Goal: Task Accomplishment & Management: Manage account settings

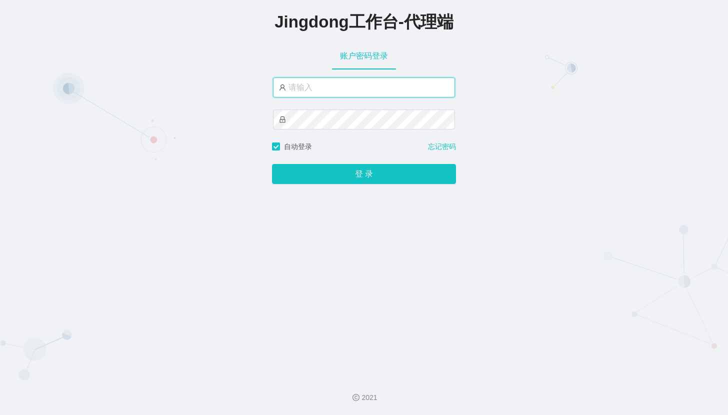
click at [301, 79] on input "text" at bounding box center [364, 88] width 182 height 20
type input "admin"
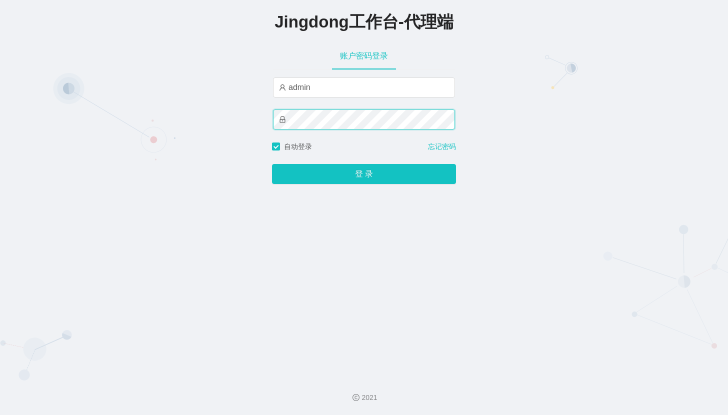
click at [272, 164] on button "登 录" at bounding box center [364, 174] width 184 height 20
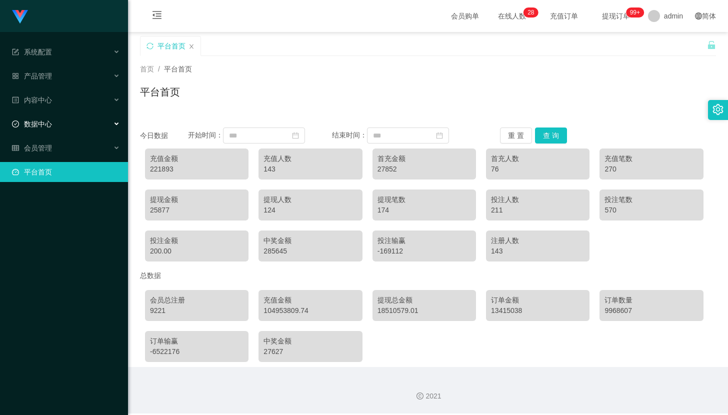
click at [62, 127] on div "数据中心" at bounding box center [64, 124] width 128 height 20
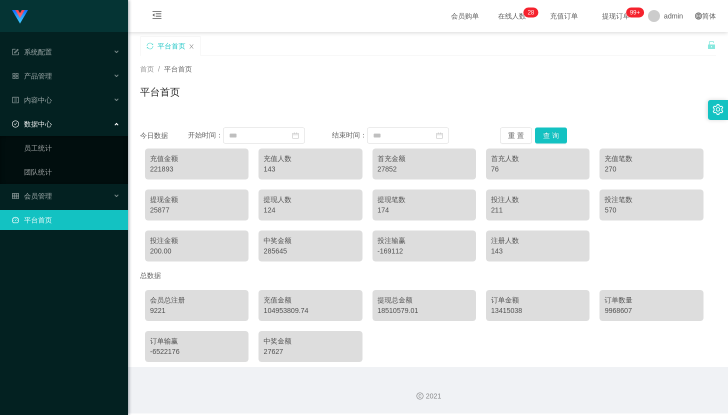
click at [49, 201] on ul "系统配置 产品管理 内容中心 数据中心 员工统计 团队统计 会员管理 平台首页" at bounding box center [64, 136] width 128 height 208
click at [51, 193] on span "会员管理" at bounding box center [32, 196] width 40 height 8
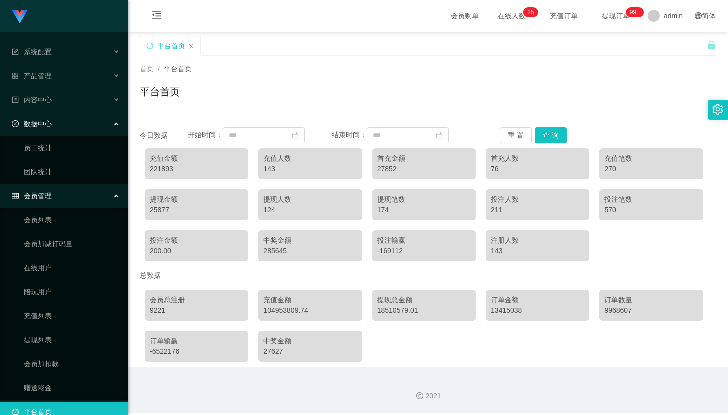
scroll to position [11, 0]
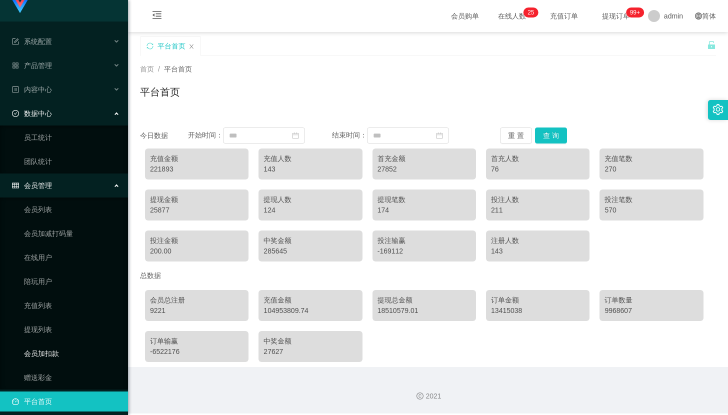
click at [53, 344] on link "会员加扣款" at bounding box center [72, 354] width 96 height 20
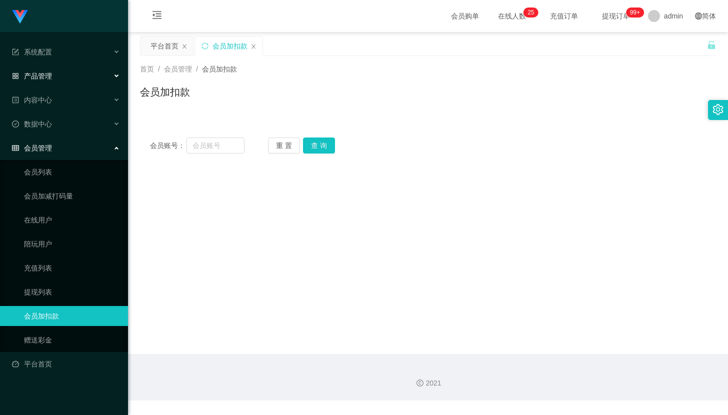
click at [75, 69] on div "产品管理" at bounding box center [64, 76] width 128 height 20
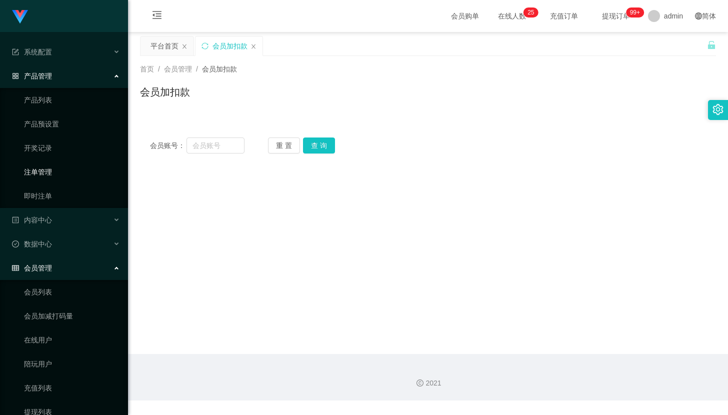
click at [62, 171] on link "注单管理" at bounding box center [72, 172] width 96 height 20
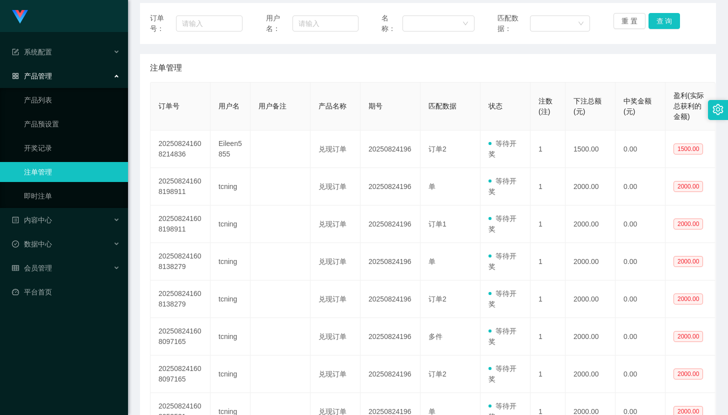
scroll to position [133, 0]
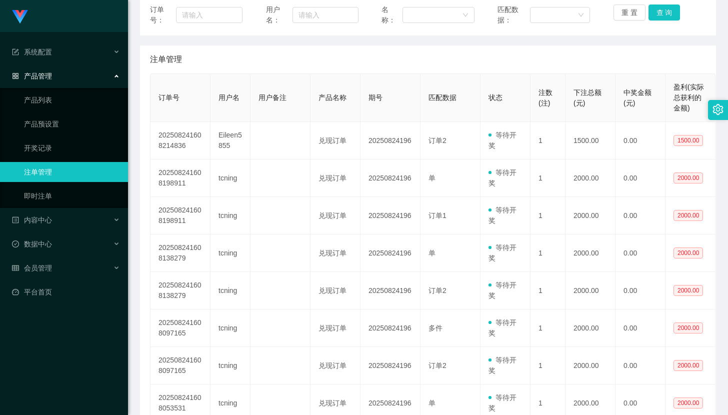
click at [624, 49] on div "注单管理" at bounding box center [428, 60] width 556 height 28
click at [54, 121] on link "产品预设置" at bounding box center [72, 124] width 96 height 20
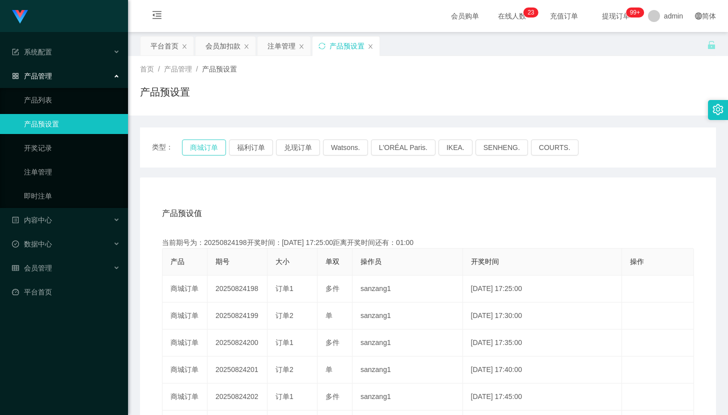
click at [213, 153] on button "商城订单" at bounding box center [204, 148] width 44 height 16
click at [204, 138] on div "类型： 商城订单 福利订单 兑现订单 Watsons. L'ORÉAL Paris. IKEA. SENHENG. COURTS." at bounding box center [428, 148] width 576 height 40
click at [208, 145] on button "商城订单" at bounding box center [204, 148] width 44 height 16
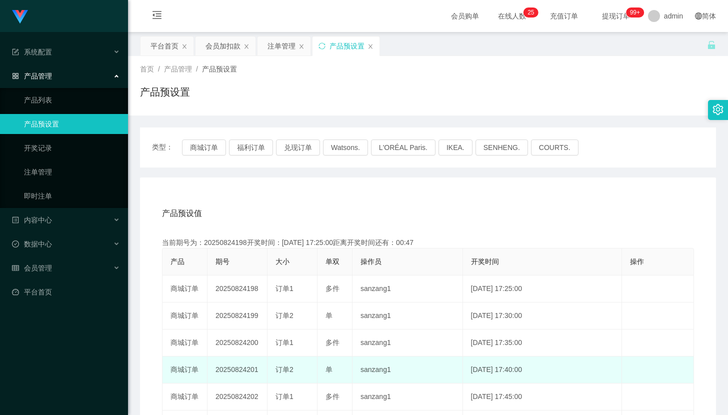
drag, startPoint x: 347, startPoint y: 367, endPoint x: 335, endPoint y: 366, distance: 12.5
click at [347, 367] on td "单" at bounding box center [335, 370] width 35 height 27
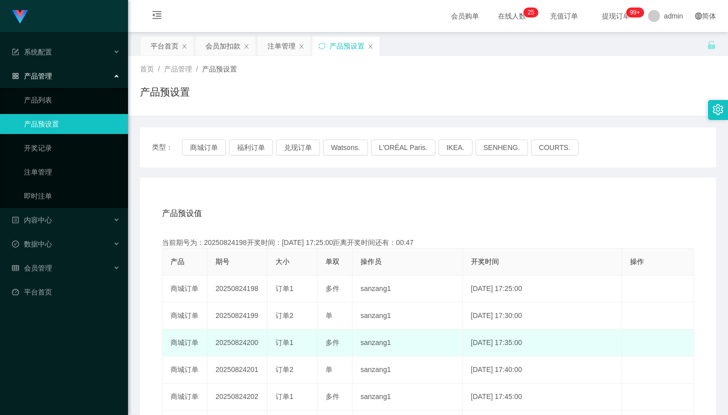
click at [217, 334] on td "20250824200" at bounding box center [238, 343] width 60 height 27
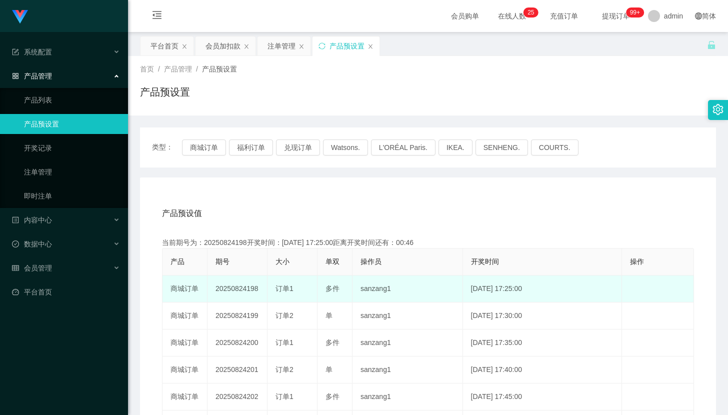
click at [235, 287] on td "20250824198" at bounding box center [238, 289] width 60 height 27
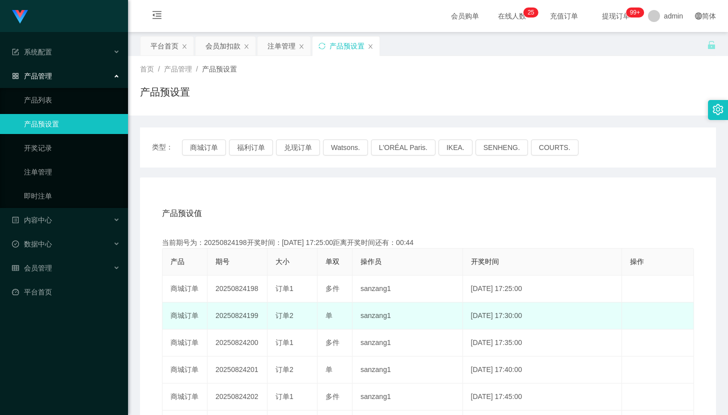
drag, startPoint x: 211, startPoint y: 323, endPoint x: 262, endPoint y: 317, distance: 51.8
click at [262, 317] on td "20250824199" at bounding box center [238, 316] width 60 height 27
copy td "20250824199"
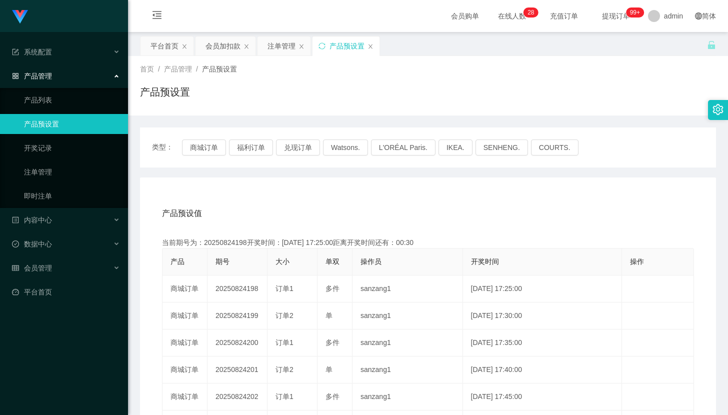
click at [260, 197] on div "产品预设值 添加期号 当前期号为：20250824198开奖时间：2025-08-24 17:25:00距离开奖时间还有：00:30 产品 期号 大小 单双 …" at bounding box center [428, 384] width 576 height 412
click at [589, 51] on div "平台首页 会员加扣款 注单管理 产品预设置" at bounding box center [423, 53] width 567 height 35
click at [62, 167] on link "注单管理" at bounding box center [72, 172] width 96 height 20
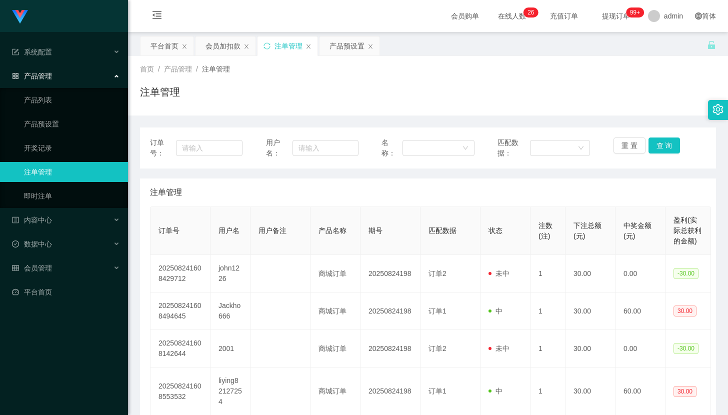
click at [585, 75] on div "首页 / 产品管理 / 注单管理 / 注单管理" at bounding box center [428, 86] width 576 height 44
click at [577, 93] on div "注单管理" at bounding box center [428, 96] width 576 height 23
click at [581, 98] on div "注单管理" at bounding box center [428, 96] width 576 height 23
click at [548, 146] on div at bounding box center [557, 148] width 42 height 15
drag, startPoint x: 257, startPoint y: 191, endPoint x: 211, endPoint y: 159, distance: 56.1
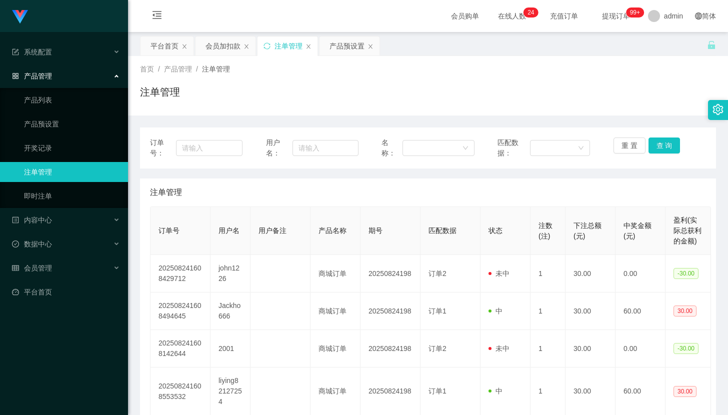
click at [257, 191] on div "注单管理" at bounding box center [428, 193] width 556 height 28
click at [349, 46] on div "产品预设置" at bounding box center [347, 46] width 35 height 19
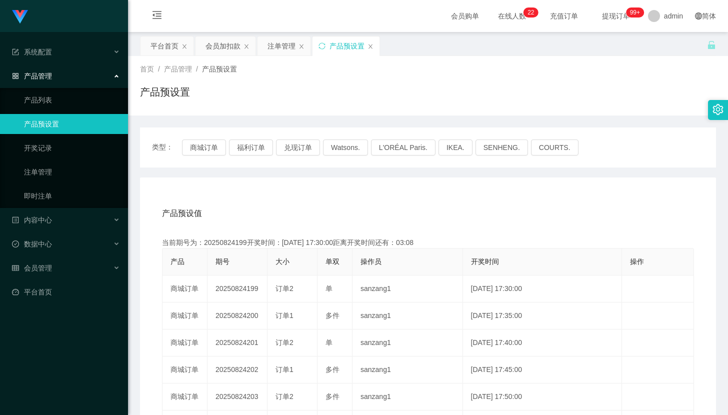
click at [652, 65] on div "首页 / 产品管理 / 产品预设置 /" at bounding box center [428, 69] width 576 height 11
click at [639, 98] on div "产品预设置" at bounding box center [428, 96] width 576 height 23
click at [161, 45] on div "平台首页" at bounding box center [165, 46] width 28 height 19
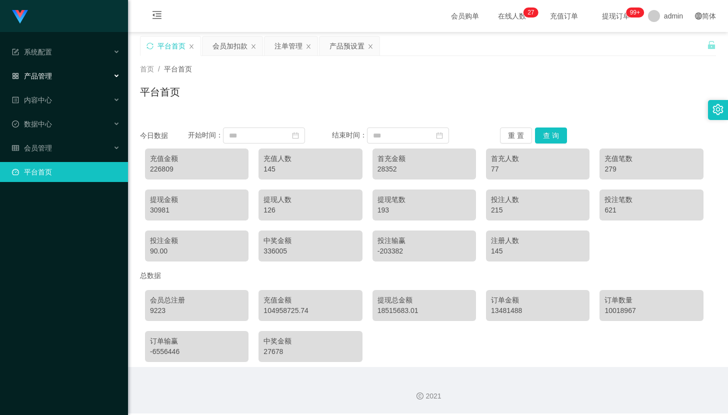
click at [83, 66] on div "产品管理" at bounding box center [64, 76] width 128 height 20
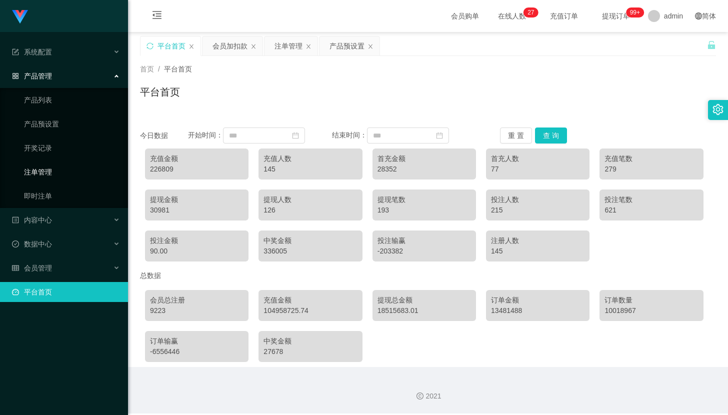
click at [61, 164] on link "注单管理" at bounding box center [72, 172] width 96 height 20
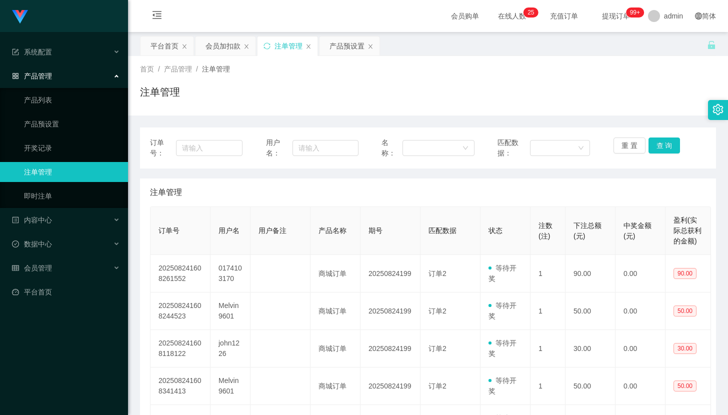
scroll to position [67, 0]
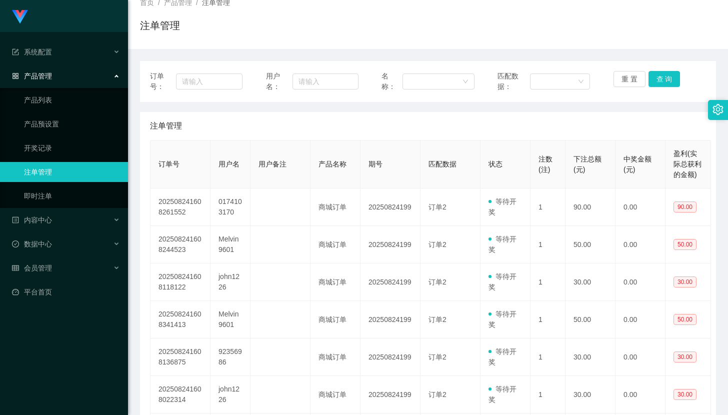
click at [75, 336] on div "Jingdong工作台代理端 系统配置 产品管理 产品列表 产品预设置 开奖记录 注单管理 即时注单 内容中心 数据中心 会员管理 平台首页" at bounding box center [64, 207] width 128 height 415
click at [63, 263] on div "会员管理" at bounding box center [64, 268] width 128 height 20
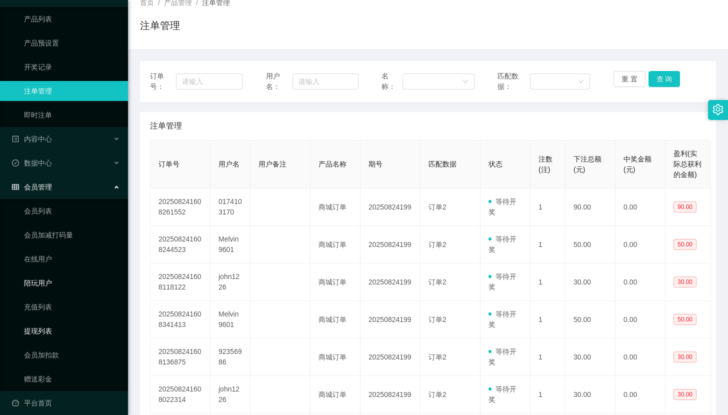
scroll to position [83, 0]
click at [61, 344] on link "会员加扣款" at bounding box center [72, 354] width 96 height 20
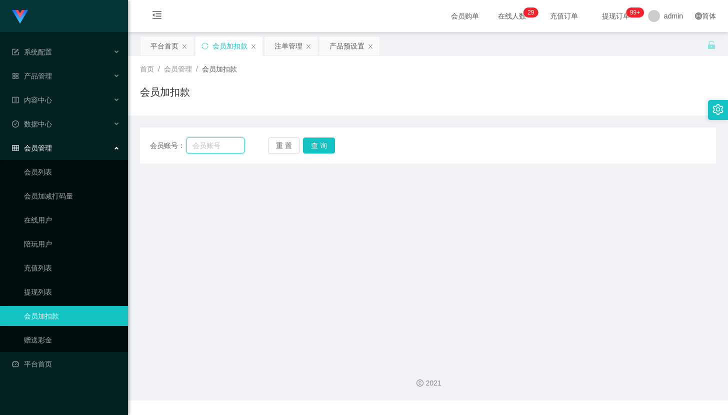
click at [189, 145] on input "text" at bounding box center [216, 146] width 58 height 16
paste input "john1226"
type input "john1226"
click at [317, 141] on button "查 询" at bounding box center [319, 146] width 32 height 16
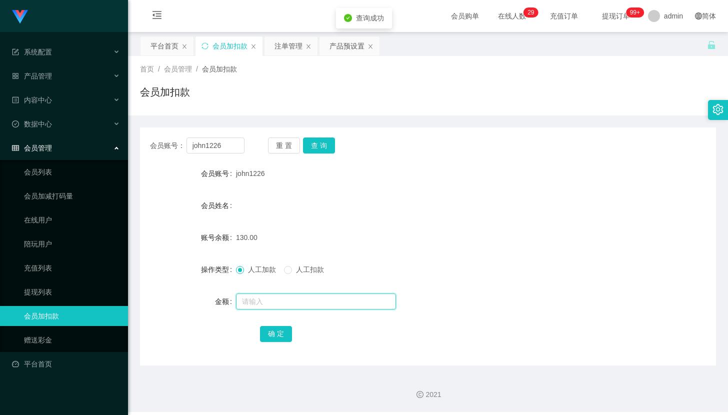
click at [286, 306] on input "text" at bounding box center [316, 302] width 160 height 16
click at [63, 78] on div "产品管理" at bounding box center [64, 76] width 128 height 20
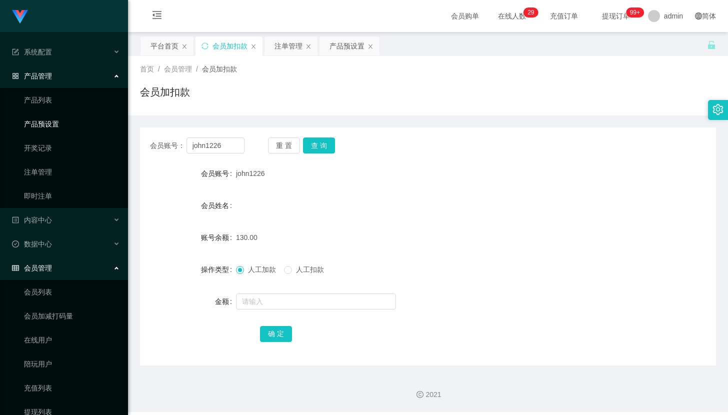
click at [65, 123] on link "产品预设置" at bounding box center [72, 124] width 96 height 20
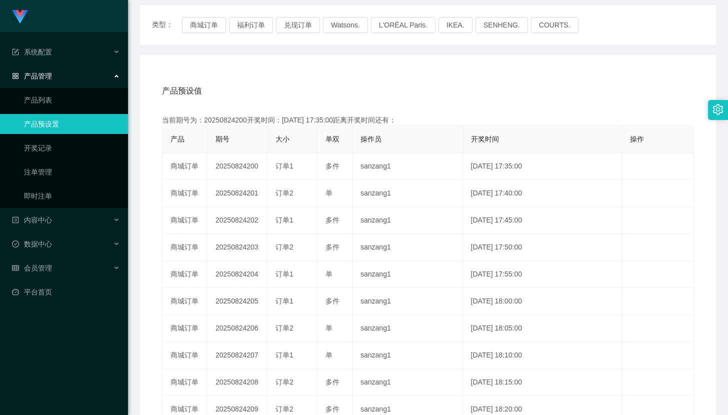
scroll to position [133, 0]
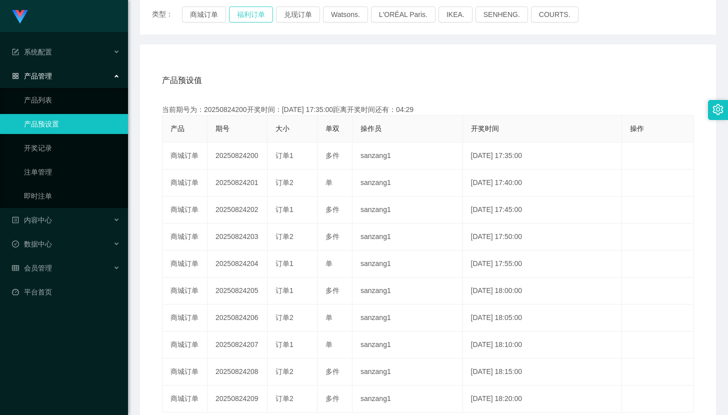
click at [241, 11] on button "福利订单" at bounding box center [251, 15] width 44 height 16
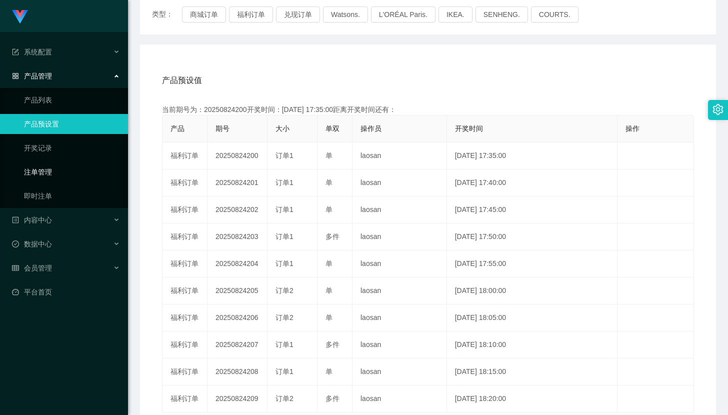
click at [36, 166] on link "注单管理" at bounding box center [72, 172] width 96 height 20
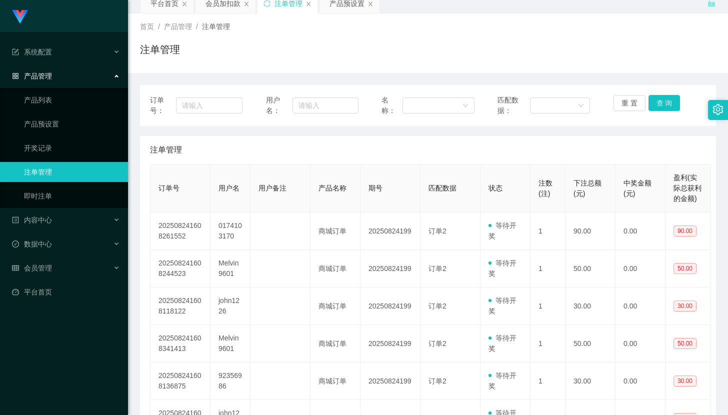
scroll to position [67, 0]
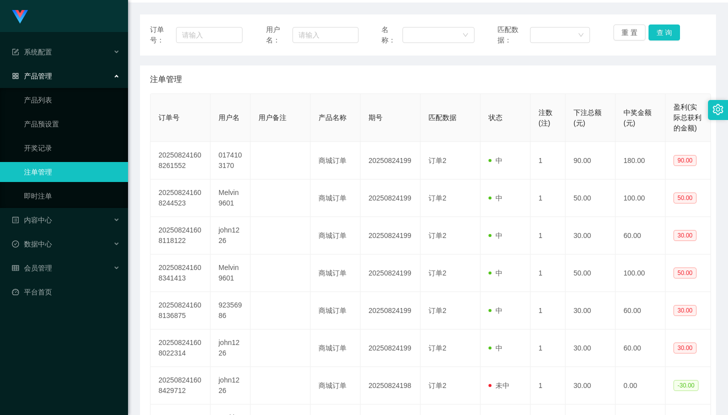
scroll to position [133, 0]
